Goal: Check status: Check status

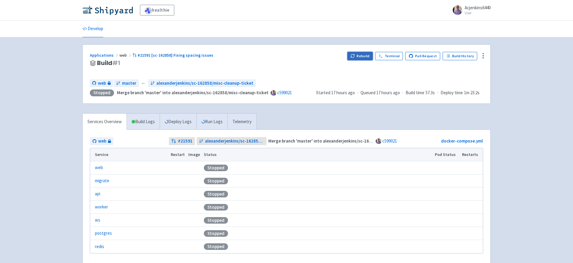
click at [372, 54] on button "Rebuild" at bounding box center [360, 56] width 26 height 8
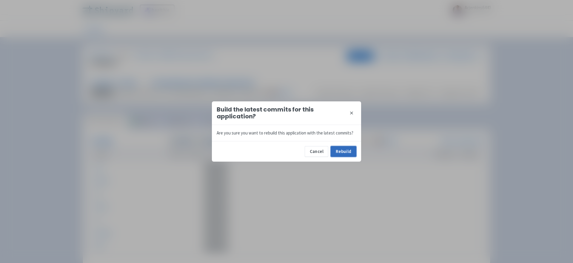
click at [347, 153] on button "Rebuild" at bounding box center [344, 151] width 26 height 11
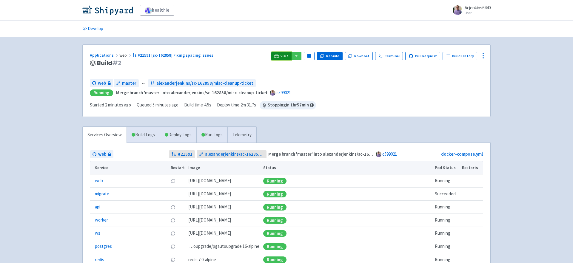
click at [286, 56] on span "Visit" at bounding box center [285, 56] width 8 height 5
